Goal: Task Accomplishment & Management: Manage account settings

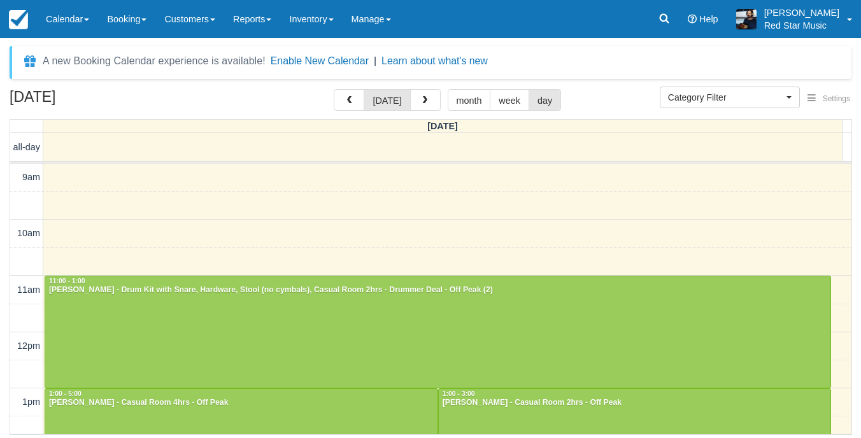
select select
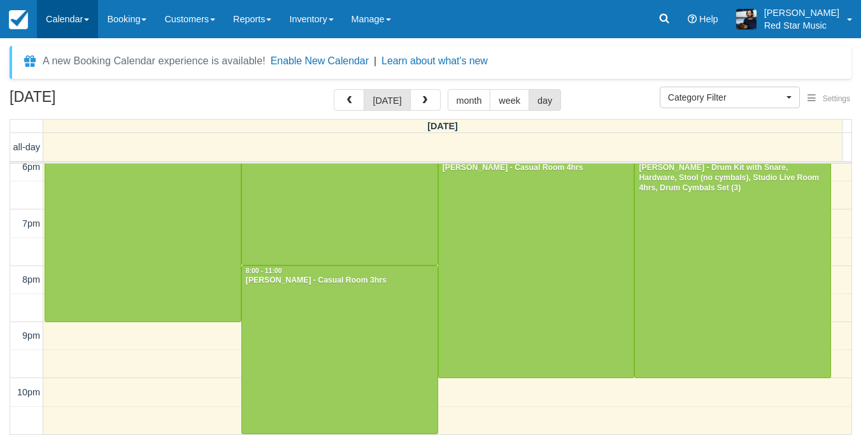
click at [85, 15] on link "Calendar" at bounding box center [67, 19] width 61 height 38
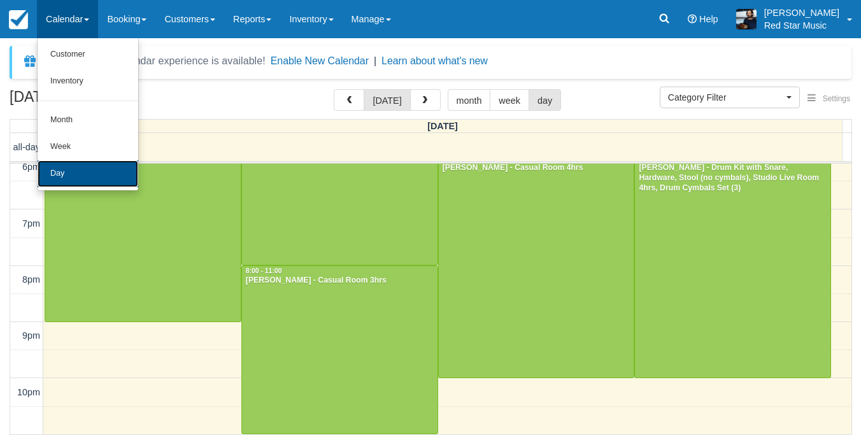
click at [79, 169] on link "Day" at bounding box center [88, 174] width 101 height 27
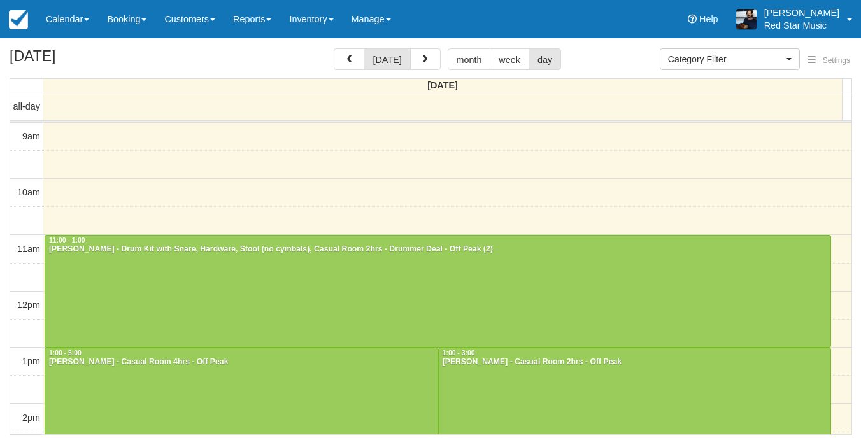
select select
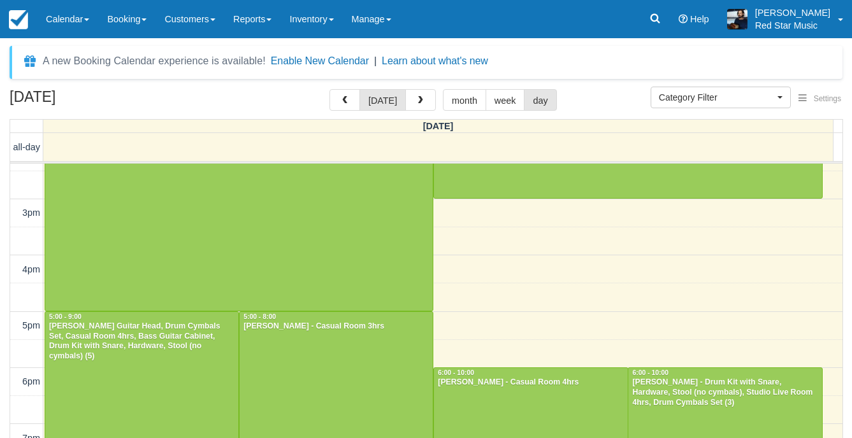
scroll to position [412, 0]
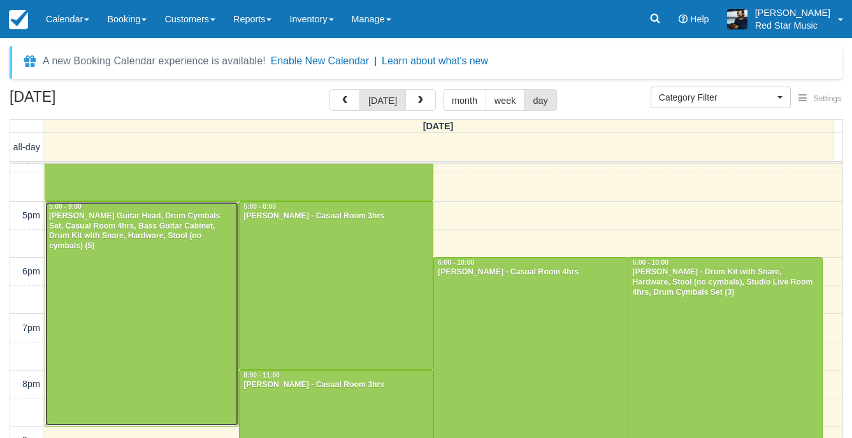
click at [205, 316] on div at bounding box center [141, 314] width 193 height 224
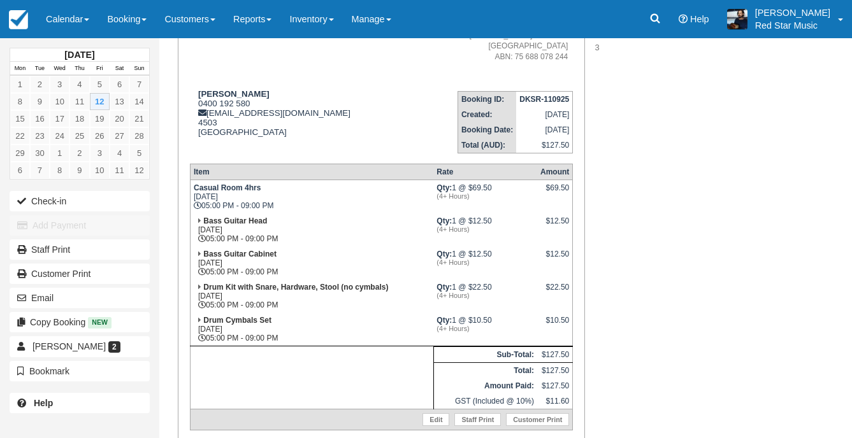
scroll to position [191, 0]
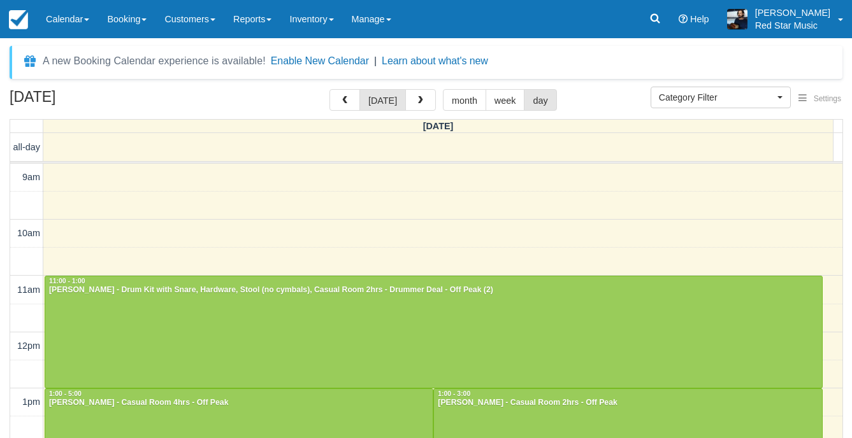
select select
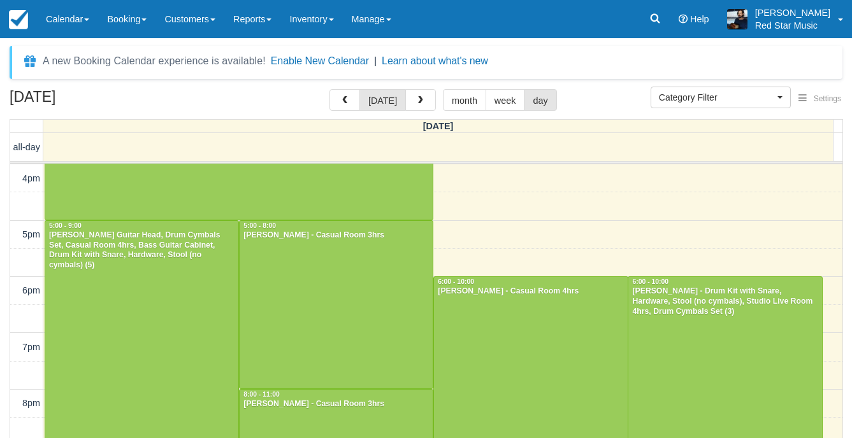
scroll to position [457, 0]
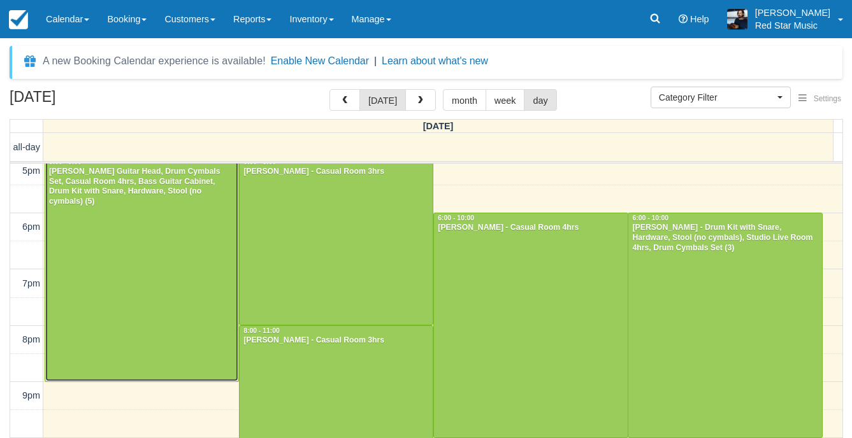
click at [86, 224] on div at bounding box center [141, 269] width 193 height 224
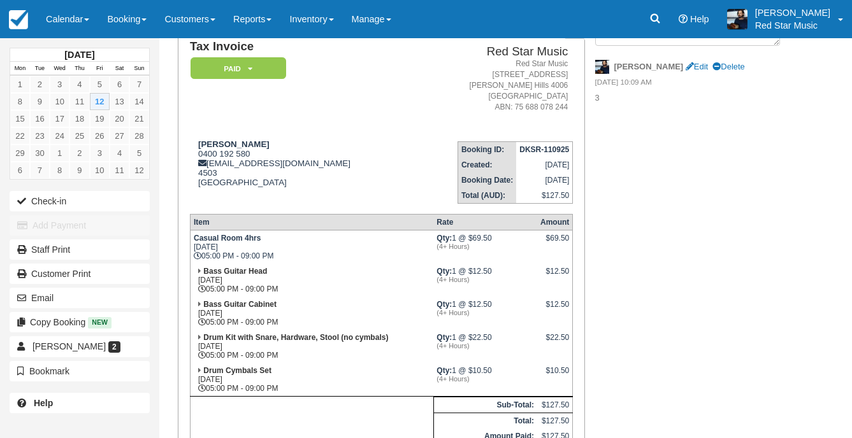
scroll to position [191, 0]
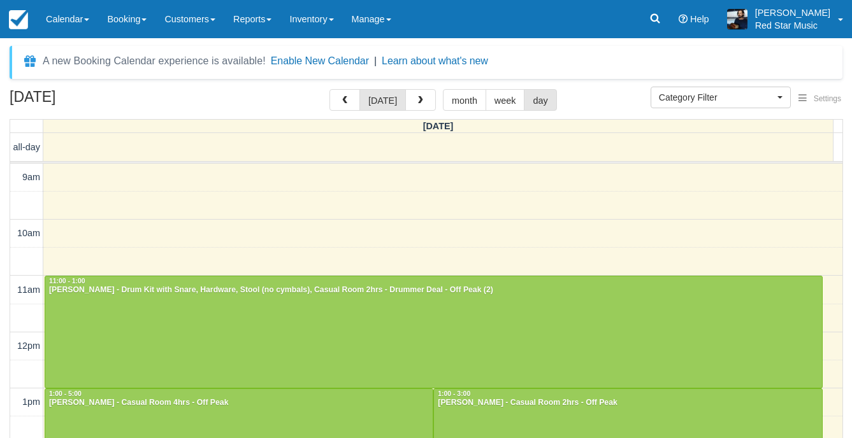
select select
